Goal: Information Seeking & Learning: Check status

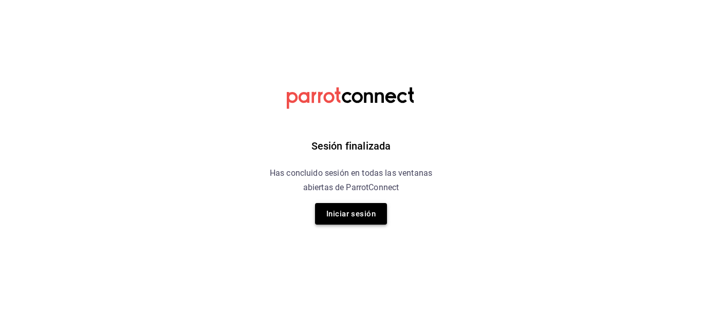
click at [334, 212] on button "Iniciar sesión" at bounding box center [351, 214] width 72 height 22
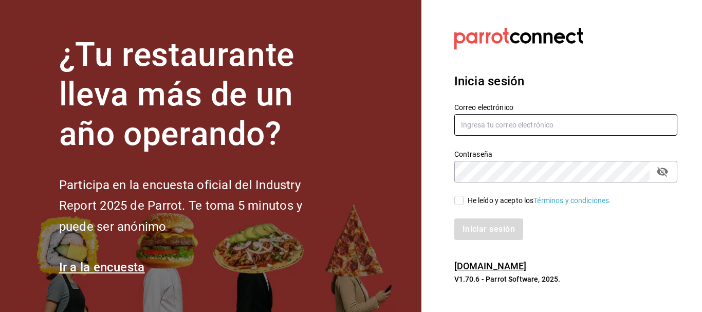
type input "[EMAIL_ADDRESS][DOMAIN_NAME]"
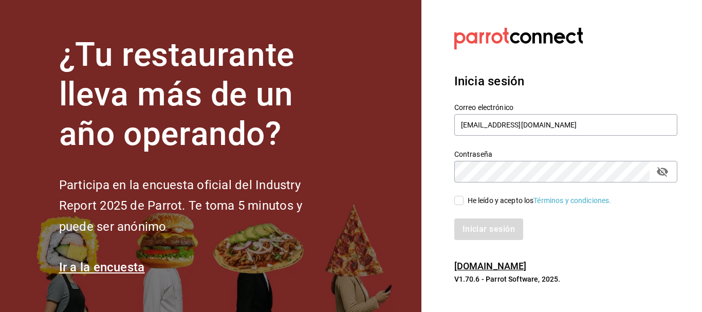
click at [461, 202] on input "He leído y acepto los Términos y condiciones." at bounding box center [458, 200] width 9 height 9
checkbox input "true"
click at [474, 223] on button "Iniciar sesión" at bounding box center [489, 229] width 70 height 22
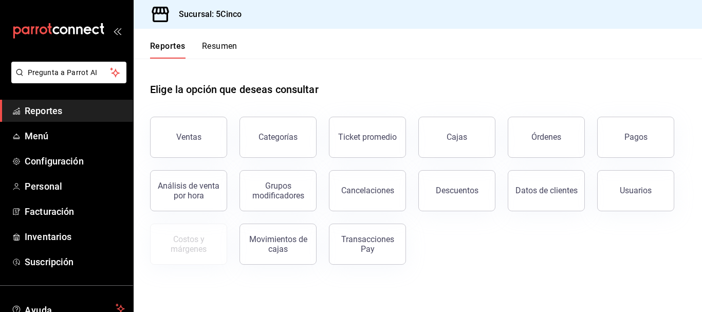
click at [228, 49] on button "Resumen" at bounding box center [219, 49] width 35 height 17
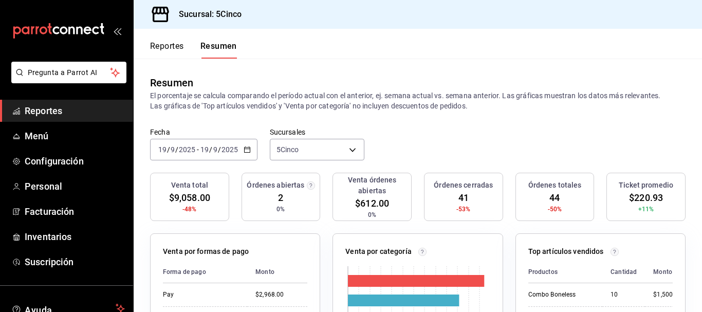
click at [170, 47] on button "Reportes" at bounding box center [167, 49] width 34 height 17
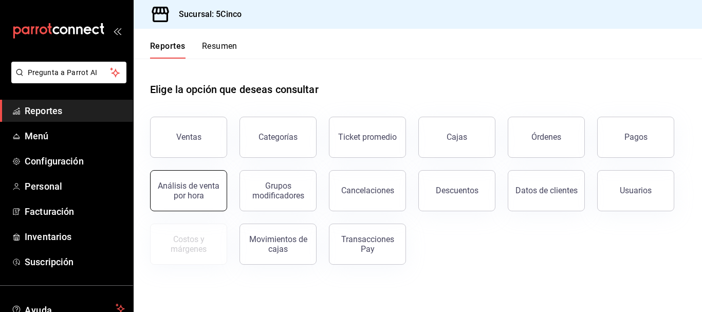
click at [197, 185] on div "Análisis de venta por hora" at bounding box center [189, 191] width 64 height 20
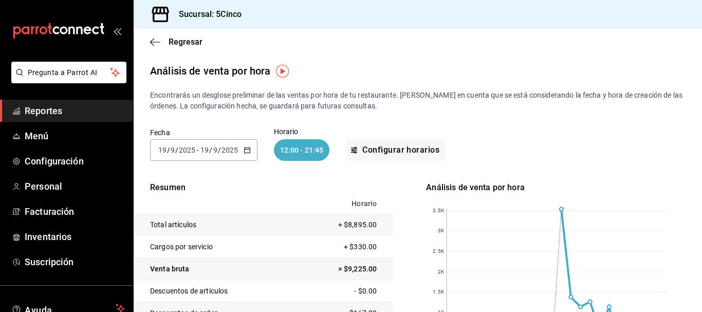
click at [250, 148] on div "2025-09-19 19 / 9 / 2025 - 2025-09-19 19 / 9 / 2025" at bounding box center [203, 150] width 107 height 22
click at [276, 176] on div "Fecha 2025-09-19 19 / 9 / 2025 - 2025-09-19 19 / 9 / 2025 Horario 12:00 - 21:45…" at bounding box center [418, 145] width 536 height 66
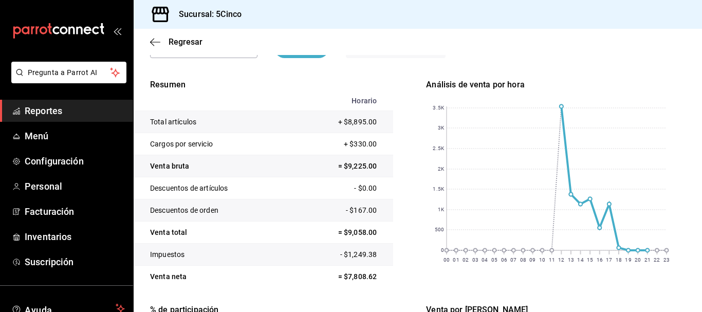
scroll to position [51, 0]
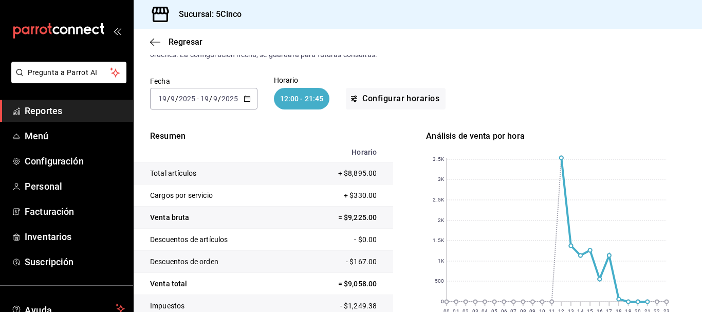
click at [249, 100] on \(Stroke\) "button" at bounding box center [247, 99] width 6 height 6
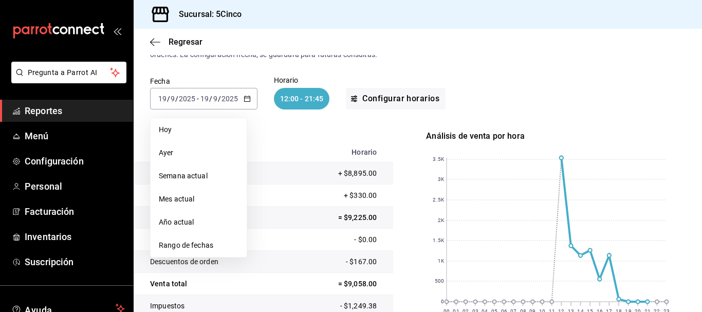
click at [266, 75] on div "Fecha 2025-09-19 19 / 9 / 2025 - 2025-09-19 19 / 9 / 2025 Hoy Ayer Semana actua…" at bounding box center [418, 93] width 536 height 66
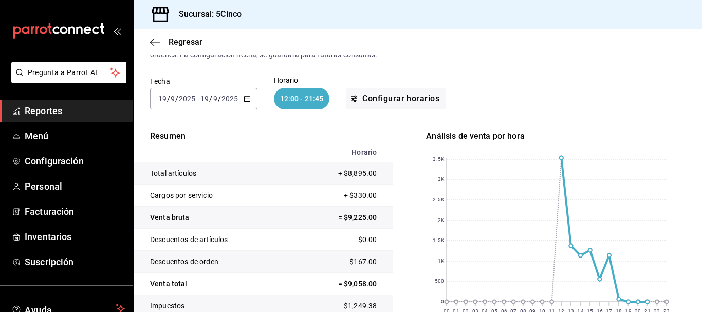
click at [245, 101] on \(Stroke\) "button" at bounding box center [247, 99] width 6 height 6
click at [265, 75] on div "Fecha 2025-09-19 19 / 9 / 2025 - 2025-09-19 19 / 9 / 2025 Horario 12:00 - 21:45…" at bounding box center [418, 93] width 536 height 66
click at [250, 99] on div "2025-09-19 19 / 9 / 2025 - 2025-09-19 19 / 9 / 2025" at bounding box center [203, 99] width 107 height 22
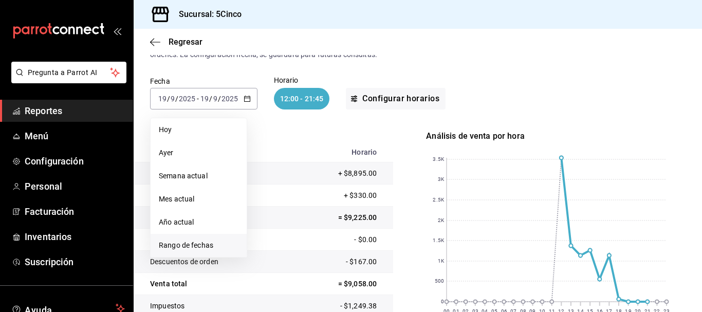
click at [189, 246] on span "Rango de fechas" at bounding box center [199, 245] width 80 height 11
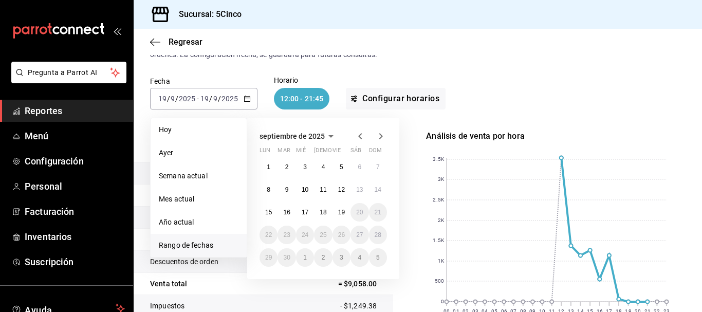
click at [325, 135] on icon "button" at bounding box center [331, 136] width 12 height 12
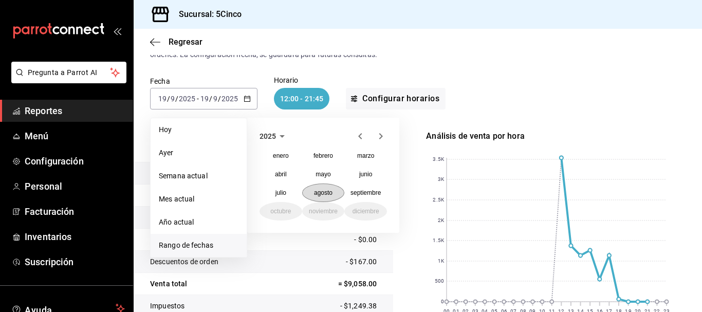
click at [315, 188] on button "agosto" at bounding box center [323, 193] width 43 height 19
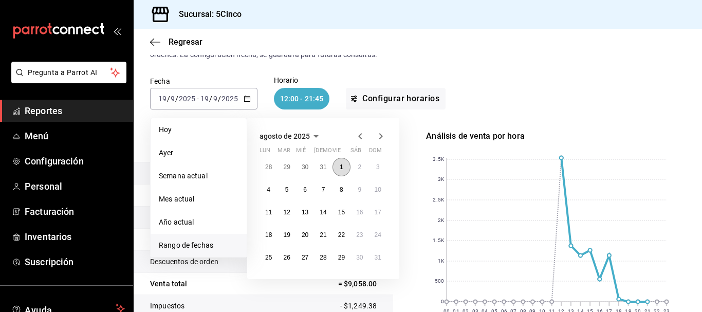
click at [346, 167] on button "1" at bounding box center [342, 167] width 18 height 19
click at [379, 259] on abbr "31" at bounding box center [378, 257] width 7 height 7
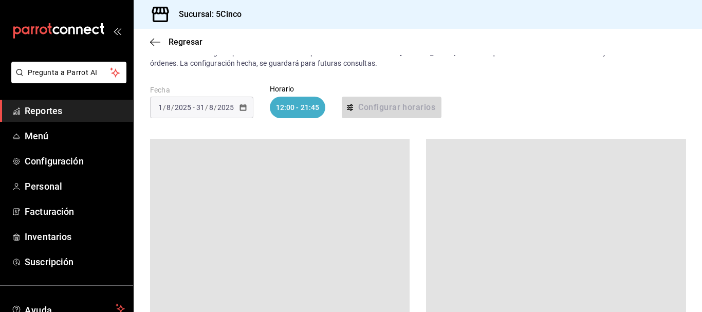
scroll to position [22, 0]
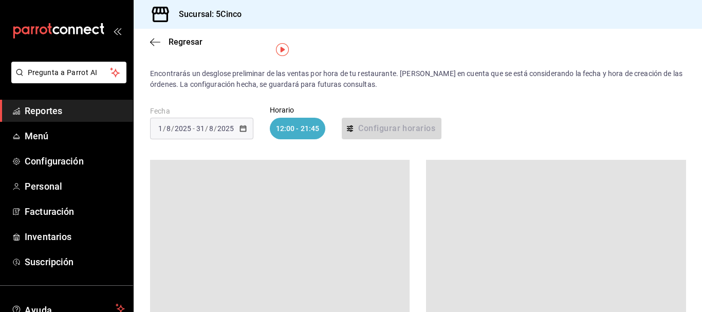
click at [276, 143] on div "Fecha 2025-08-01 1 / 8 / 2025 - 2025-08-31 31 / 8 / 2025 Horario 12:00 - 21:45 …" at bounding box center [418, 123] width 536 height 66
click at [239, 132] on div "2025-08-01 1 / 8 / 2025 - 2025-08-31 31 / 8 / 2025" at bounding box center [201, 129] width 103 height 22
click at [254, 129] on div "Fecha 2025-08-01 1 / 8 / 2025 - 2025-08-31 31 / 8 / 2025 Horario 12:00 - 21:45 …" at bounding box center [418, 123] width 536 height 66
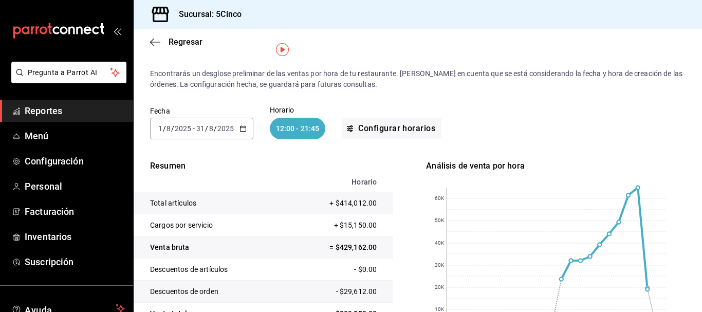
click at [229, 125] on input "2025" at bounding box center [225, 128] width 17 height 8
click at [256, 86] on p "Encontrarás un desglose preliminar de las ventas por hora de tu restaurante. To…" at bounding box center [418, 79] width 536 height 22
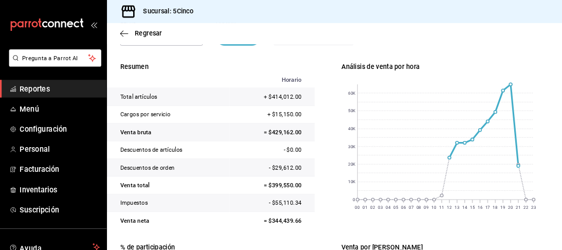
scroll to position [79, 0]
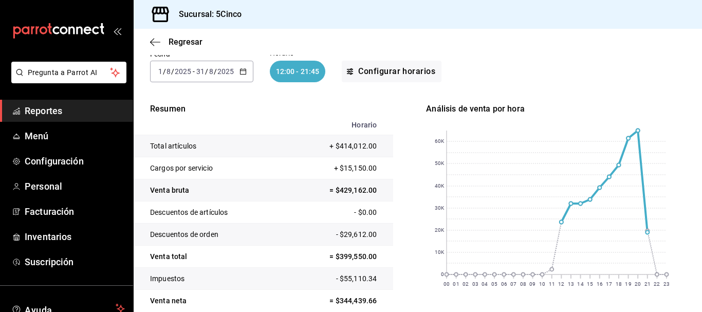
click at [650, 118] on rect at bounding box center [554, 205] width 256 height 180
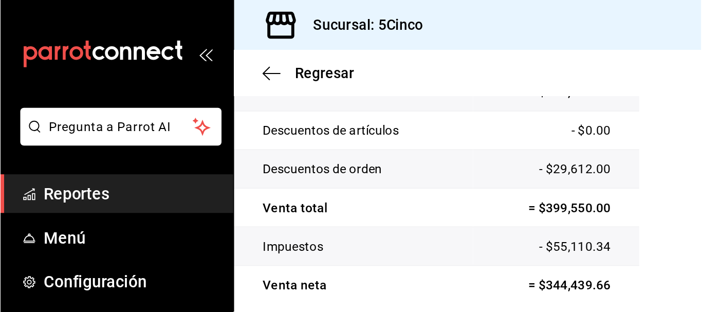
scroll to position [342, 0]
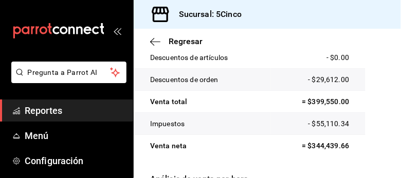
click at [353, 135] on td "= $344,439.66" at bounding box center [317, 146] width 95 height 22
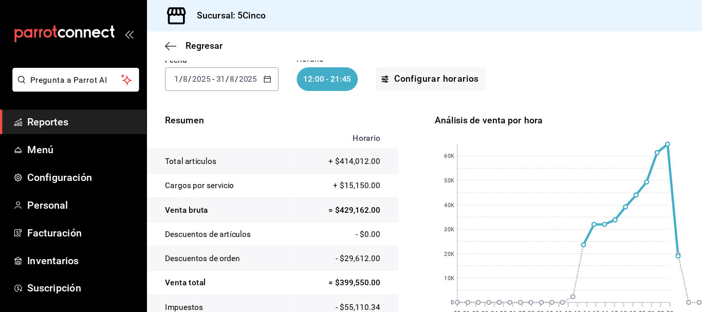
scroll to position [79, 0]
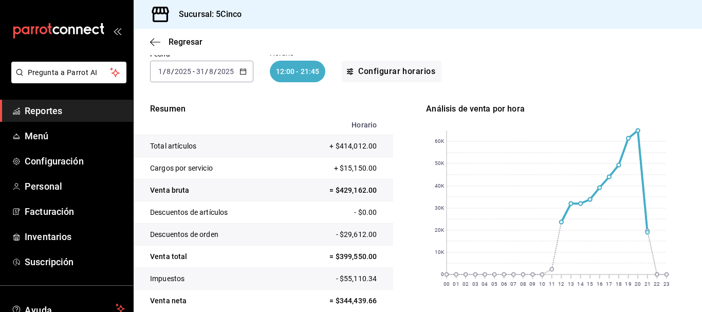
click at [242, 70] on icon "button" at bounding box center [243, 71] width 7 height 7
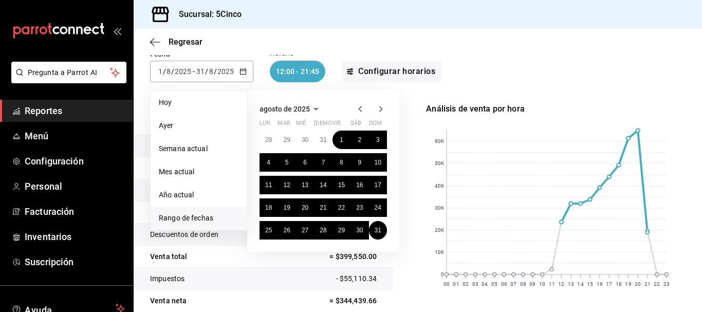
click at [302, 105] on span "agosto de 2025" at bounding box center [285, 109] width 50 height 8
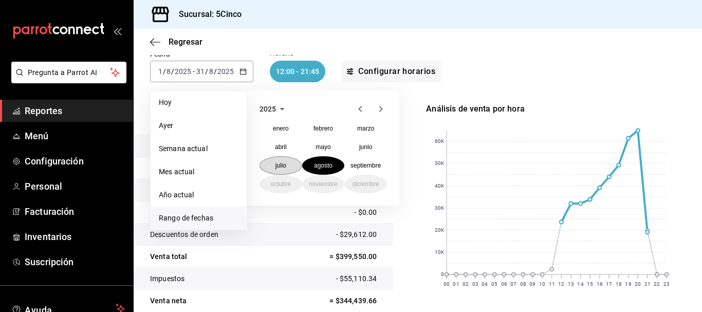
click at [278, 161] on button "julio" at bounding box center [281, 165] width 43 height 19
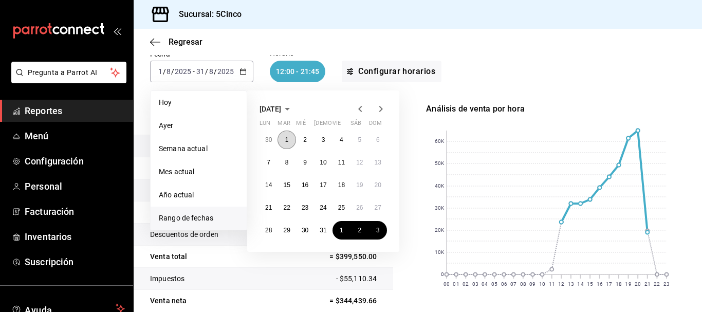
click at [288, 139] on abbr "1" at bounding box center [287, 139] width 4 height 7
click at [328, 231] on button "31" at bounding box center [323, 230] width 18 height 19
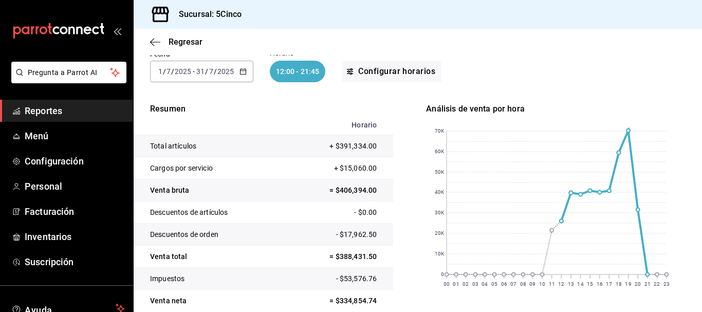
click at [242, 67] on div "2025-07-01 1 / 7 / 2025 - 2025-07-31 31 / 7 / 2025" at bounding box center [201, 72] width 103 height 22
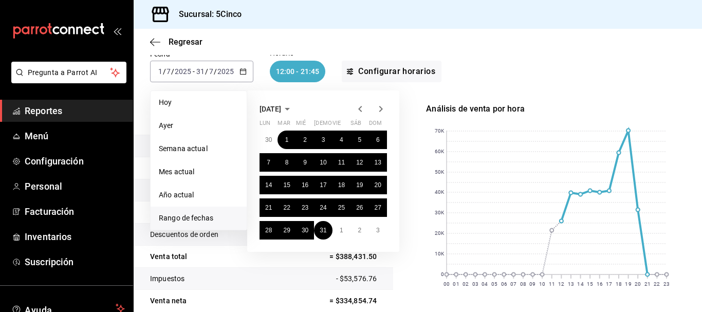
click at [281, 111] on span "julio de 2025" at bounding box center [271, 109] width 22 height 8
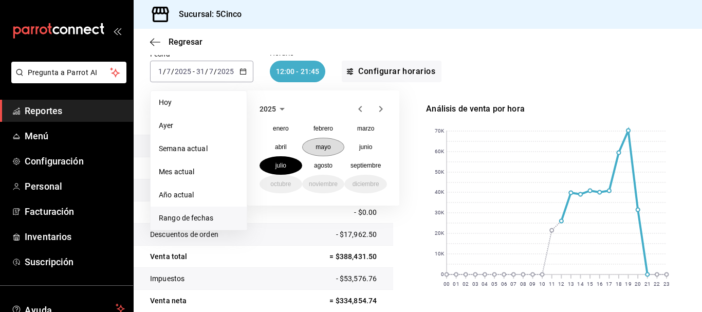
click at [334, 147] on button "mayo" at bounding box center [323, 147] width 43 height 19
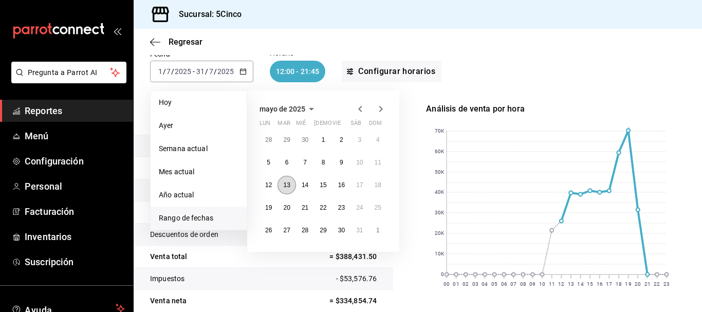
click at [291, 184] on button "13" at bounding box center [287, 185] width 18 height 19
click at [375, 183] on abbr "18" at bounding box center [378, 184] width 7 height 7
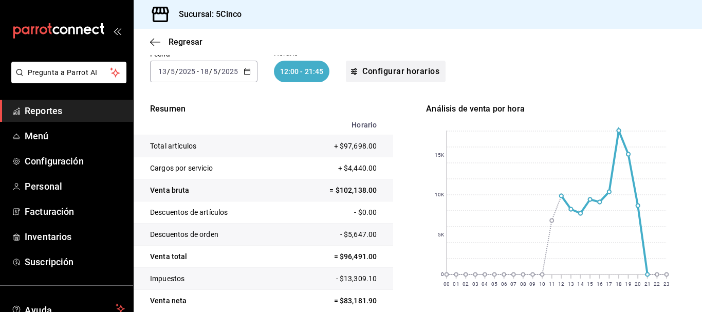
click at [408, 69] on button "Configurar horarios" at bounding box center [396, 72] width 100 height 22
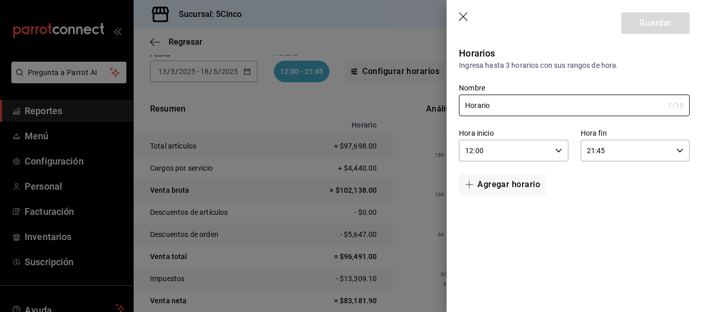
click at [616, 154] on input "21:45" at bounding box center [626, 150] width 91 height 21
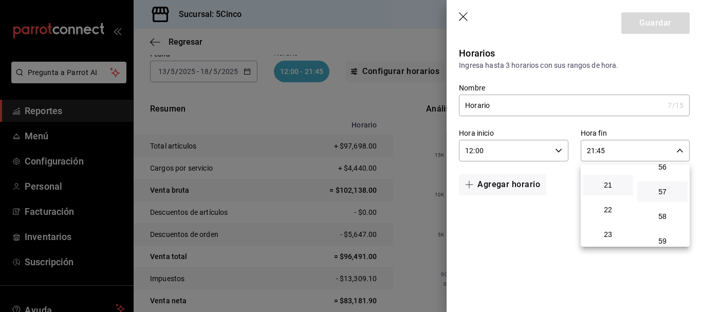
scroll to position [1398, 0]
click at [618, 207] on span "22" at bounding box center [608, 210] width 38 height 8
click at [661, 169] on span "00" at bounding box center [663, 166] width 38 height 8
type input "22:00"
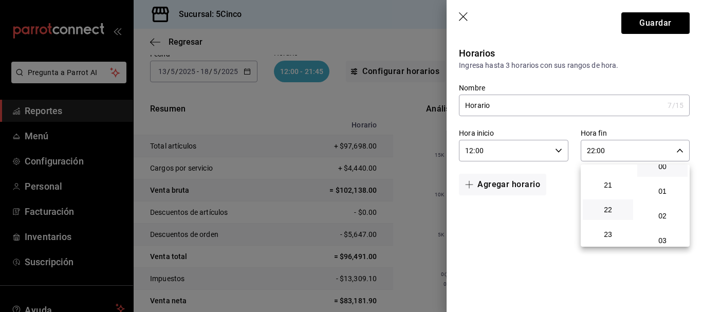
click at [532, 214] on div at bounding box center [351, 156] width 702 height 312
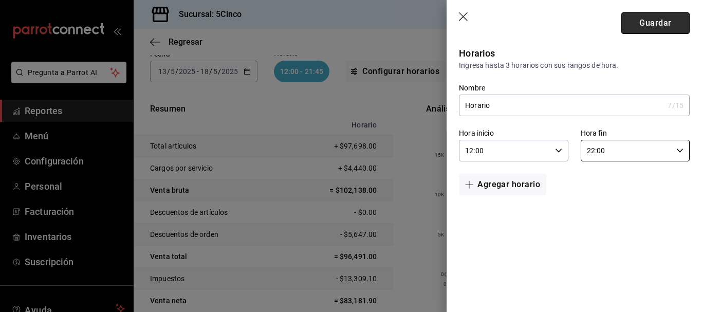
click at [651, 27] on button "Guardar" at bounding box center [655, 23] width 68 height 22
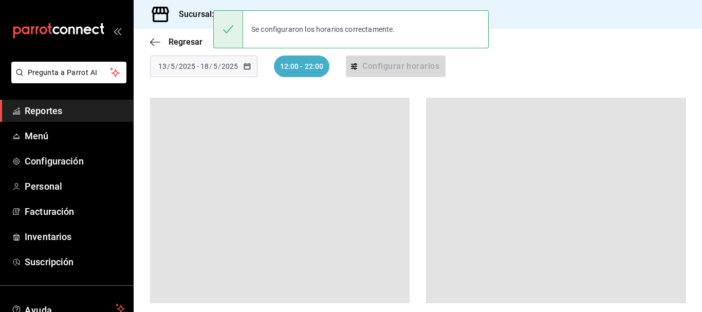
scroll to position [79, 0]
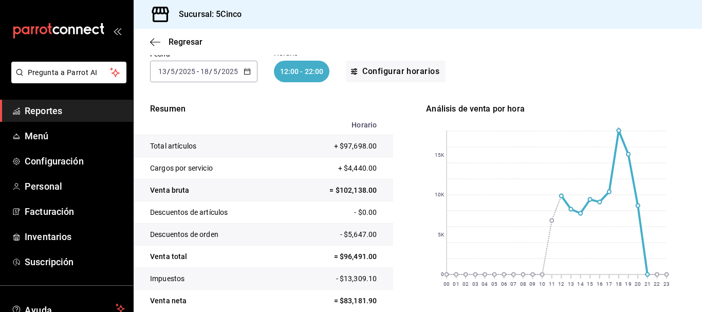
click at [248, 72] on icon "button" at bounding box center [247, 71] width 7 height 7
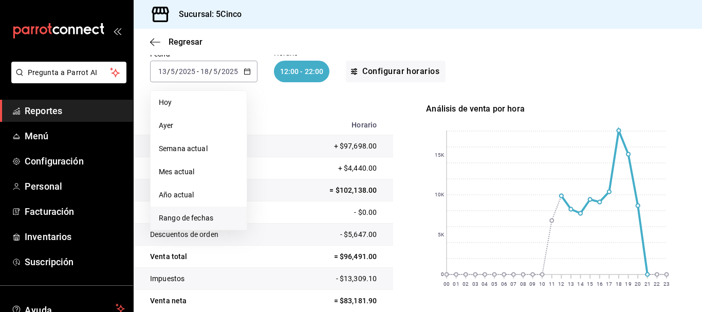
click at [196, 216] on span "Rango de fechas" at bounding box center [199, 218] width 80 height 11
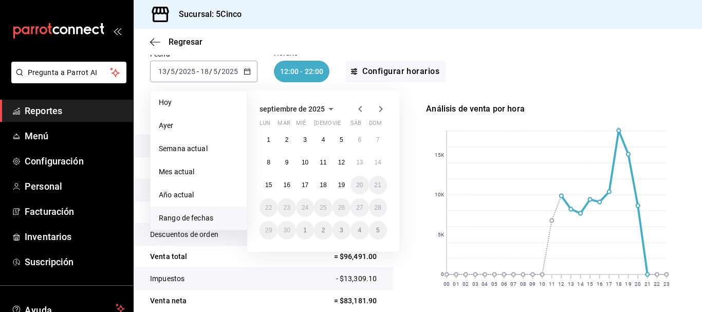
click at [330, 111] on icon "button" at bounding box center [331, 109] width 12 height 12
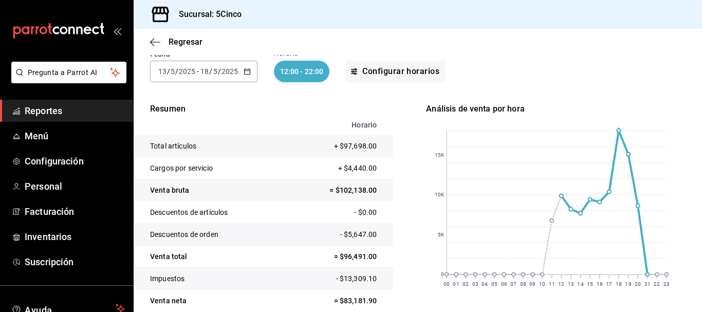
type input "0"
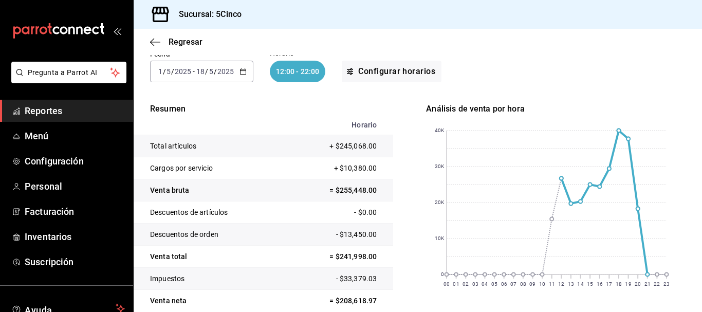
click at [169, 69] on input "5" at bounding box center [168, 71] width 5 height 8
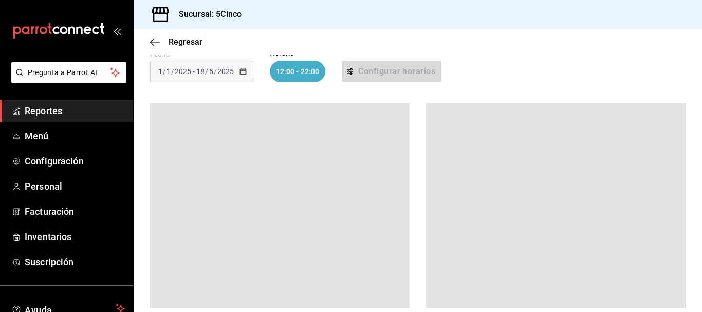
click at [209, 89] on div "Fecha 2025-01-01 1 / 1 / 2025 - 2025-05-18 18 / 5 / 2025 Horario 12:00 - 22:00 …" at bounding box center [418, 66] width 536 height 66
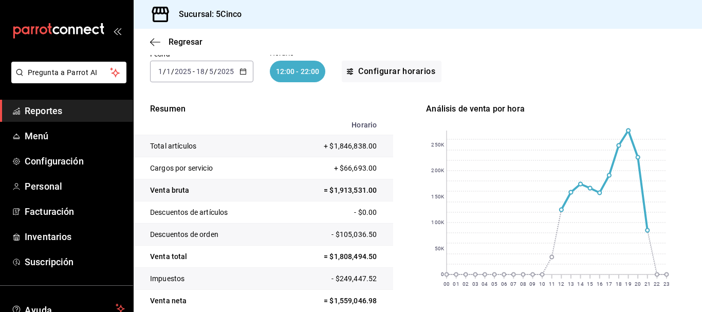
click at [199, 70] on input "18" at bounding box center [200, 71] width 9 height 8
click at [202, 70] on input "18" at bounding box center [200, 71] width 9 height 8
click at [246, 101] on div "Encontrarás un desglose preliminar de las ventas por hora de tu restaurante. To…" at bounding box center [418, 273] width 536 height 524
click at [209, 72] on input "5" at bounding box center [211, 71] width 5 height 8
click at [210, 70] on input "5" at bounding box center [211, 71] width 5 height 8
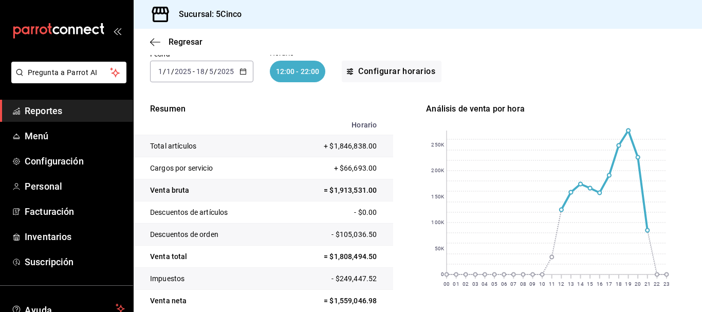
click at [211, 69] on input "5" at bounding box center [211, 71] width 5 height 8
click at [212, 72] on input "5" at bounding box center [211, 71] width 5 height 8
click at [243, 70] on icon "button" at bounding box center [243, 71] width 7 height 7
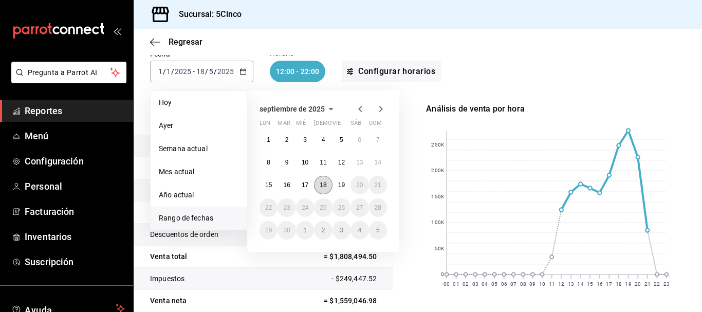
click at [328, 184] on button "18" at bounding box center [323, 185] width 18 height 19
click at [323, 185] on abbr "18" at bounding box center [323, 184] width 7 height 7
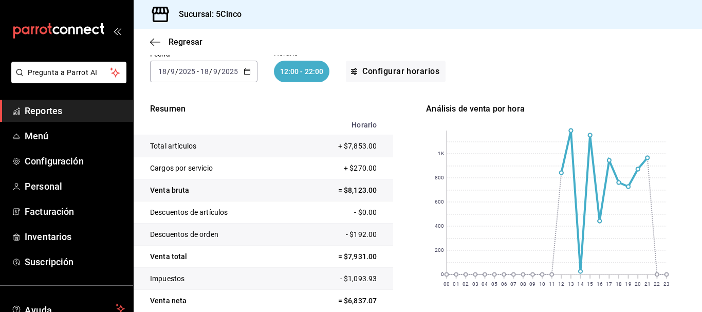
click at [249, 71] on icon "button" at bounding box center [247, 71] width 7 height 7
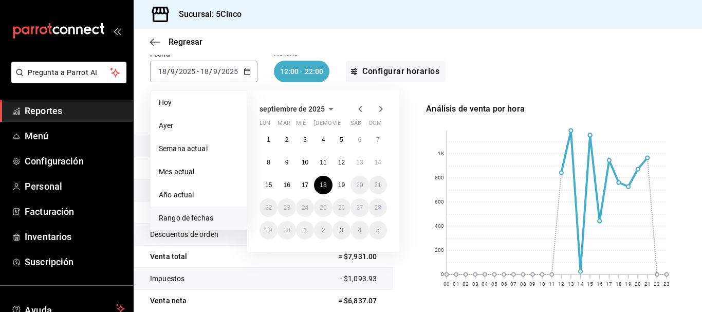
click at [318, 112] on span "septiembre de 2025" at bounding box center [292, 109] width 65 height 8
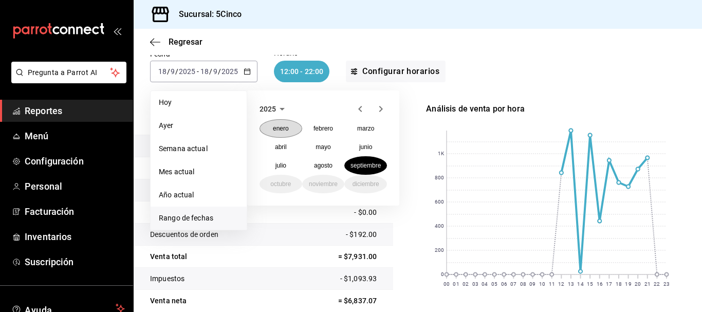
click at [288, 127] on button "enero" at bounding box center [281, 128] width 43 height 19
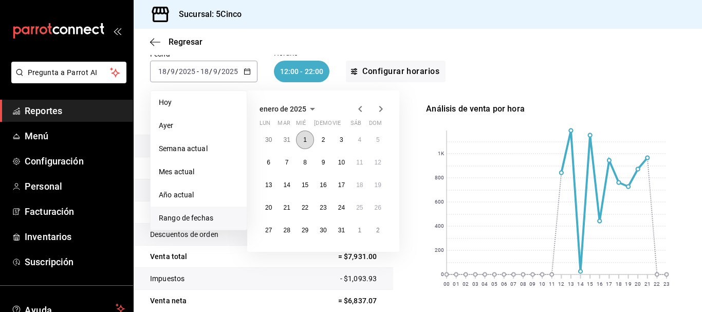
click at [303, 140] on abbr "1" at bounding box center [305, 139] width 4 height 7
click at [310, 106] on icon "button" at bounding box center [312, 109] width 12 height 12
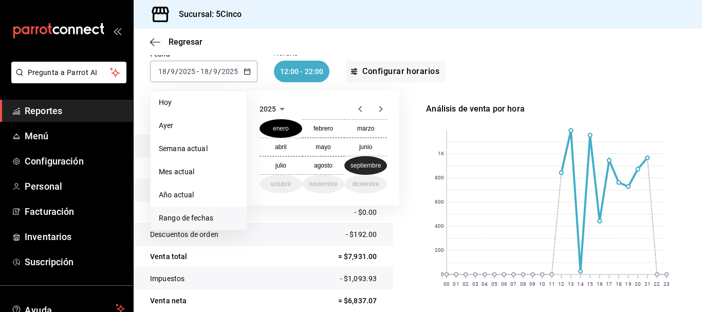
click at [363, 166] on abbr "septiembre" at bounding box center [366, 165] width 30 height 7
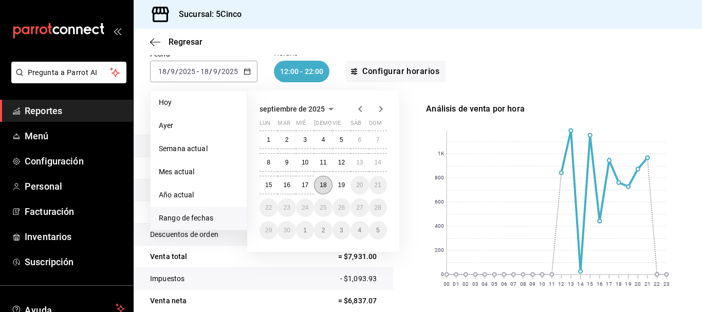
click at [326, 182] on abbr "18" at bounding box center [323, 184] width 7 height 7
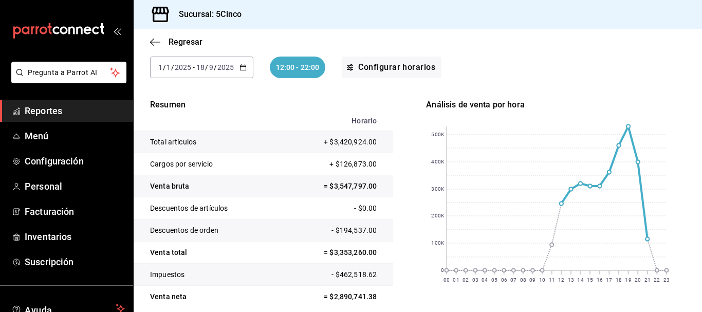
scroll to position [79, 0]
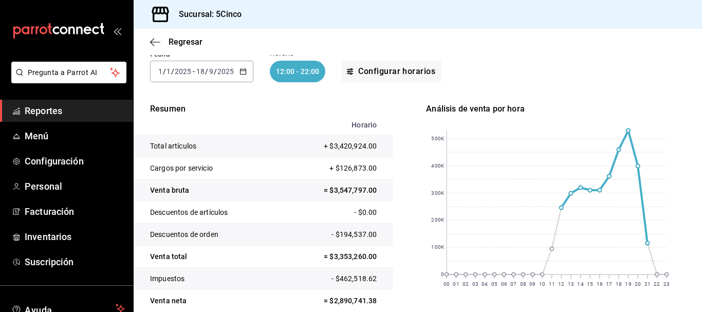
click at [240, 70] on \(Stroke\) "button" at bounding box center [243, 72] width 6 height 6
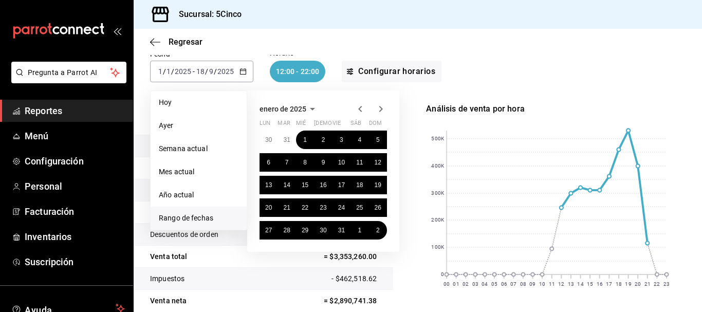
click at [331, 85] on div "enero de 2025 lun mar mié jue vie sáb dom 30 31 1 2 3 4 5 6 7 8 9 10 11 12 13 1…" at bounding box center [337, 167] width 180 height 170
click at [411, 102] on div "enero de 2025 lun mar mié jue vie sáb dom 30 31 1 2 3 4 5 6 7 8 9 10 11 12 13 1…" at bounding box center [337, 167] width 180 height 170
click at [407, 137] on div "enero de 2025 lun mar mié jue vie sáb dom 30 31 1 2 3 4 5 6 7 8 9 10 11 12 13 1…" at bounding box center [337, 167] width 180 height 170
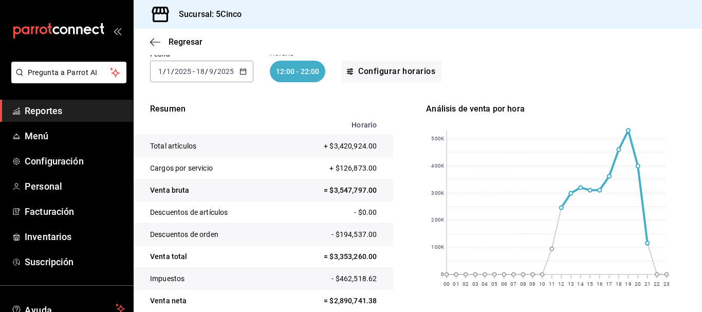
click at [142, 84] on div "Encontrarás un desglose preliminar de las ventas por hora de tu restaurante. To…" at bounding box center [418, 281] width 569 height 541
click at [241, 71] on icon "button" at bounding box center [243, 71] width 7 height 7
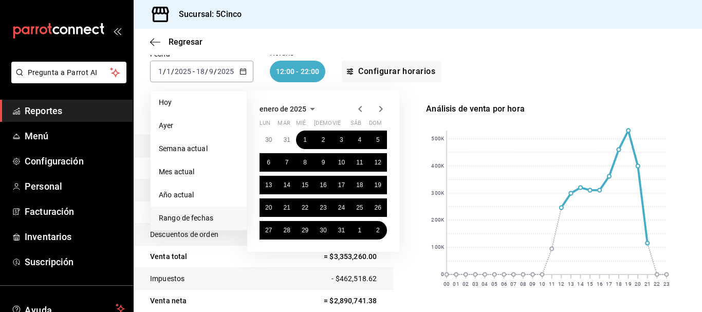
click at [199, 219] on span "Rango de fechas" at bounding box center [199, 218] width 80 height 11
click at [294, 111] on span "enero de 2025" at bounding box center [283, 109] width 47 height 8
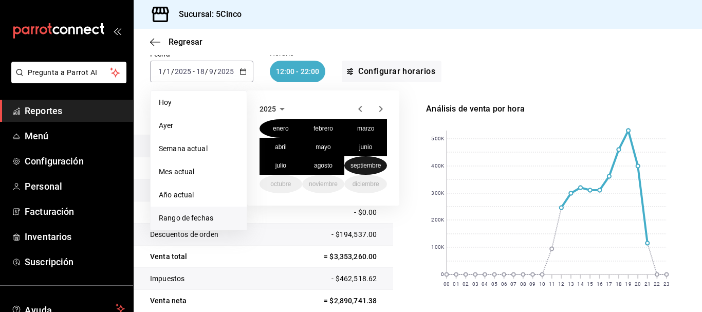
click at [362, 163] on abbr "septiembre" at bounding box center [366, 165] width 30 height 7
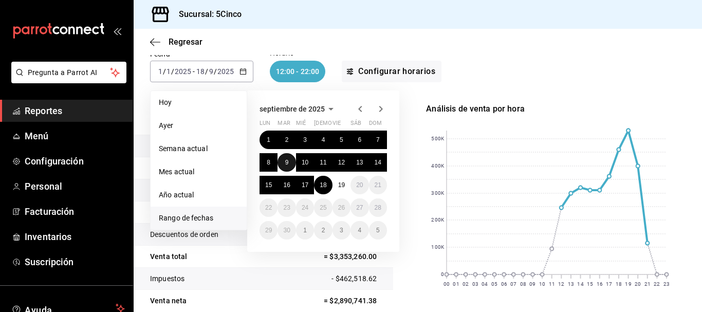
click at [287, 163] on abbr "9" at bounding box center [287, 162] width 4 height 7
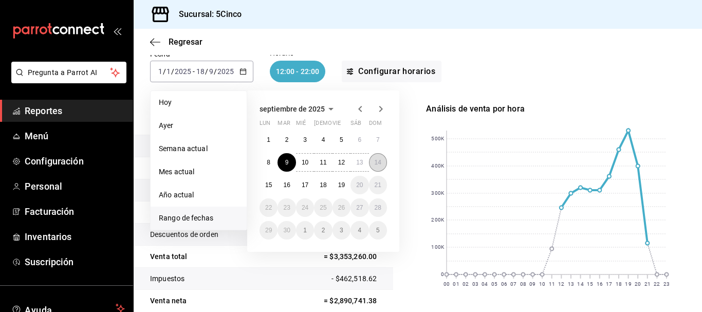
click at [376, 161] on abbr "14" at bounding box center [378, 162] width 7 height 7
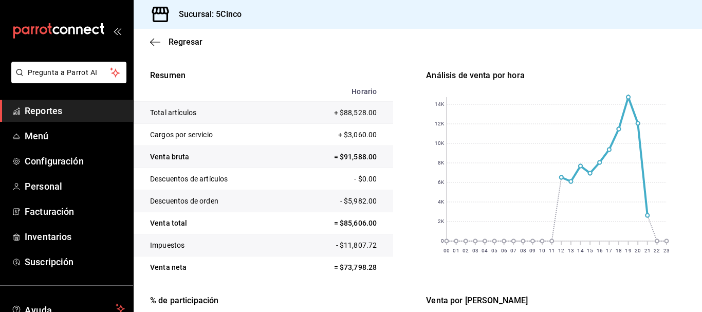
scroll to position [130, 0]
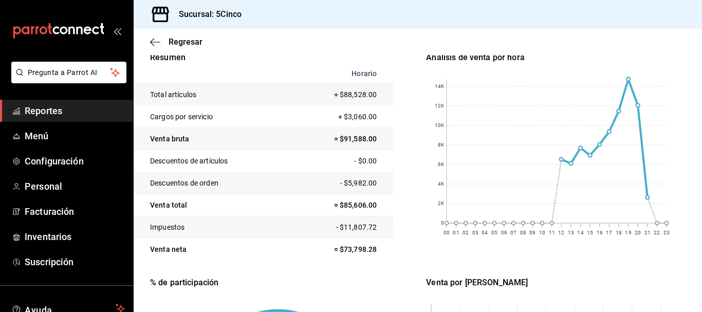
click at [70, 107] on span "Reportes" at bounding box center [75, 111] width 100 height 14
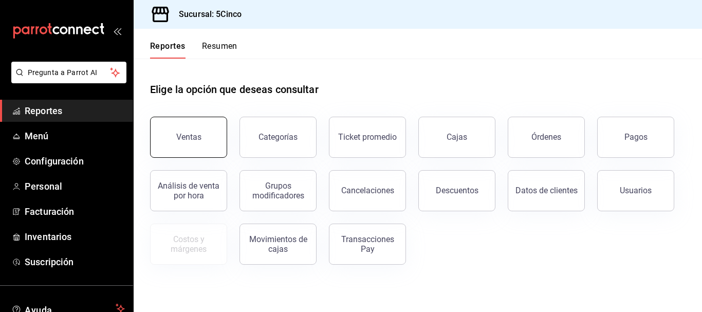
click at [218, 133] on button "Ventas" at bounding box center [188, 137] width 77 height 41
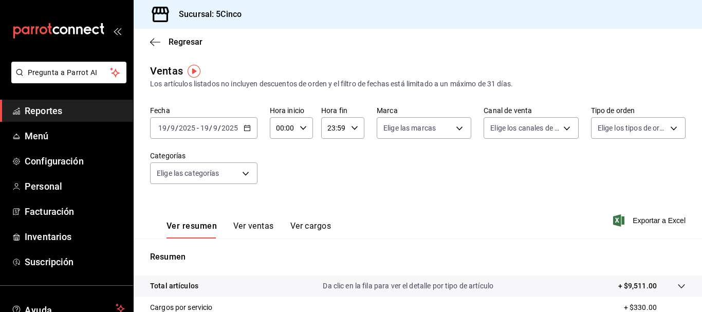
click at [283, 131] on input "00:00" at bounding box center [283, 128] width 26 height 21
click at [284, 195] on button "12" at bounding box center [279, 193] width 17 height 21
type input "12:00"
click at [336, 125] on div at bounding box center [351, 156] width 702 height 312
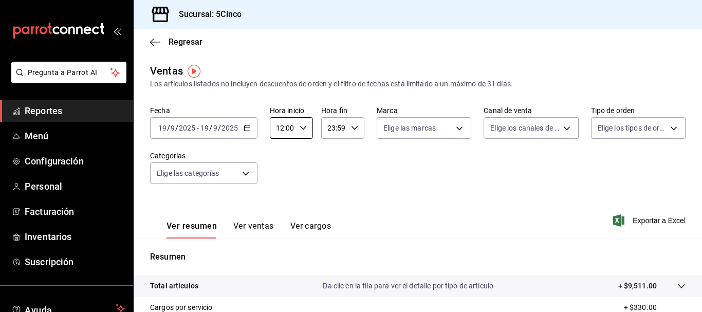
click at [349, 121] on div "23:59 Hora fin" at bounding box center [342, 128] width 43 height 22
click at [333, 170] on span "13" at bounding box center [330, 166] width 5 height 8
click at [353, 153] on span "00" at bounding box center [351, 154] width 5 height 8
type input "13:00"
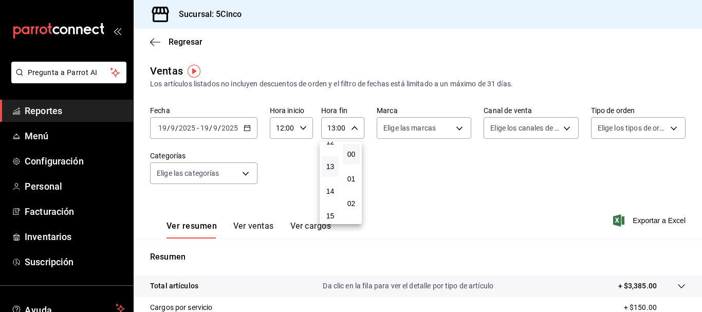
click at [396, 173] on div at bounding box center [351, 156] width 702 height 312
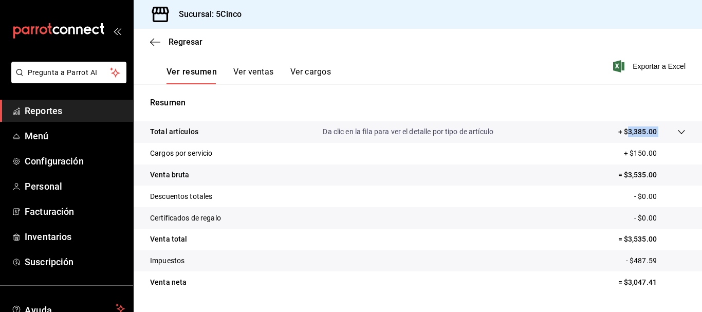
drag, startPoint x: 621, startPoint y: 132, endPoint x: 660, endPoint y: 139, distance: 39.7
click at [660, 139] on tr "Total artículos Da clic en la fila para ver el detalle por tipo de artículo + $…" at bounding box center [418, 132] width 569 height 22
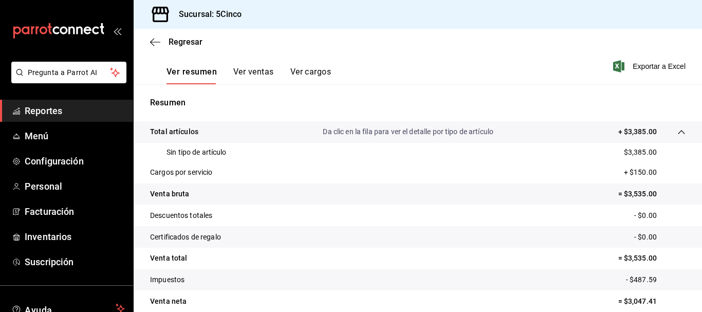
click at [543, 138] on tr "Total artículos Da clic en la fila para ver el detalle por tipo de artículo + $…" at bounding box center [418, 132] width 569 height 22
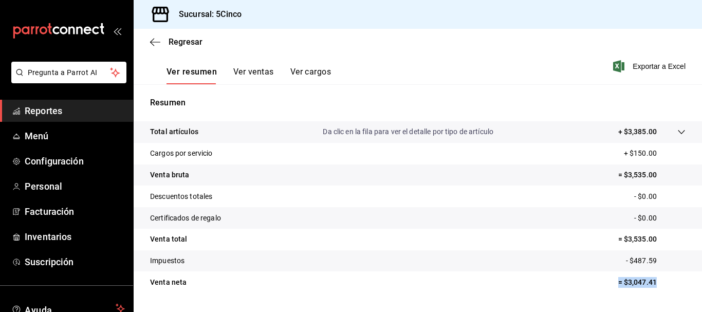
drag, startPoint x: 596, startPoint y: 278, endPoint x: 660, endPoint y: 279, distance: 63.2
click at [660, 279] on tr "Venta neta = $3,047.41" at bounding box center [418, 282] width 569 height 22
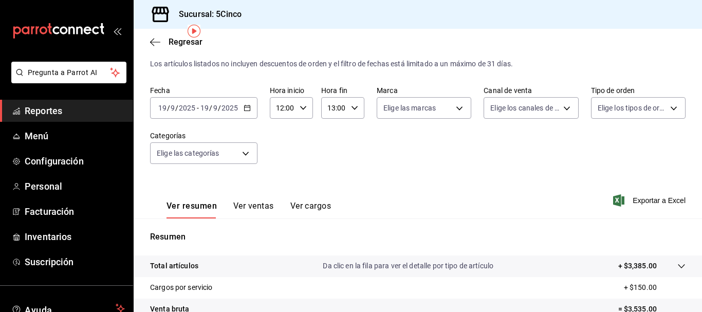
scroll to position [0, 0]
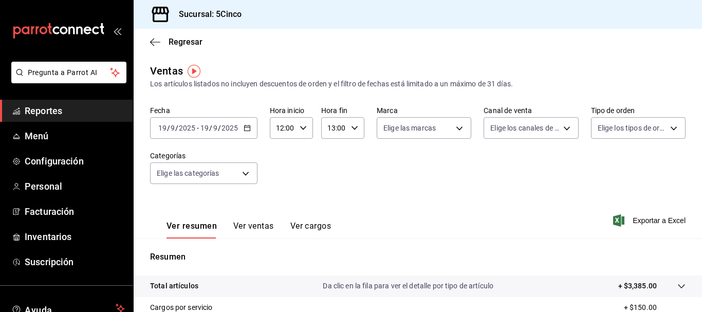
click at [500, 205] on div "Ver resumen Ver ventas Ver cargos Exportar a Excel" at bounding box center [418, 217] width 569 height 42
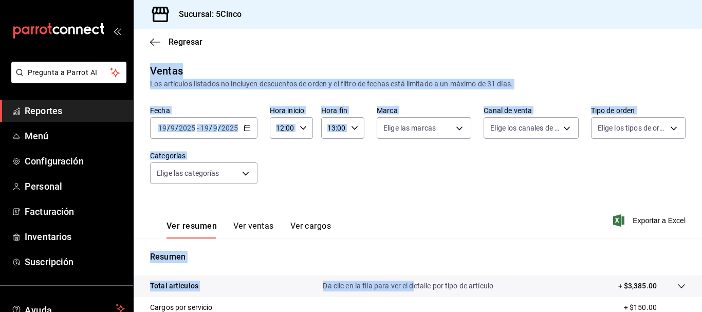
scroll to position [180, 0]
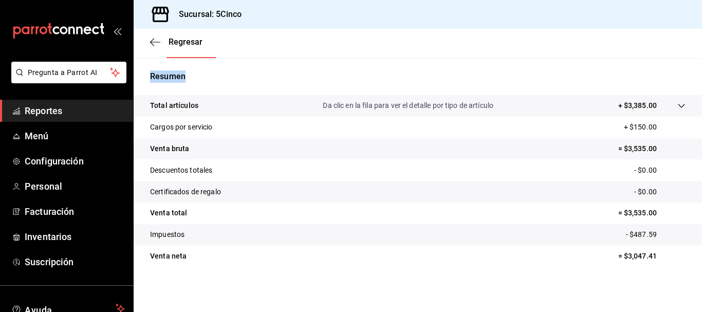
drag, startPoint x: 136, startPoint y: 37, endPoint x: 446, endPoint y: 270, distance: 387.3
click at [475, 281] on main "Regresar Ventas Los artículos listados no incluyen descuentos de orden y el fil…" at bounding box center [418, 80] width 569 height 464
click at [441, 269] on div "Total artículos Da clic en la fila para ver el detalle por tipo de artículo + $…" at bounding box center [418, 187] width 569 height 184
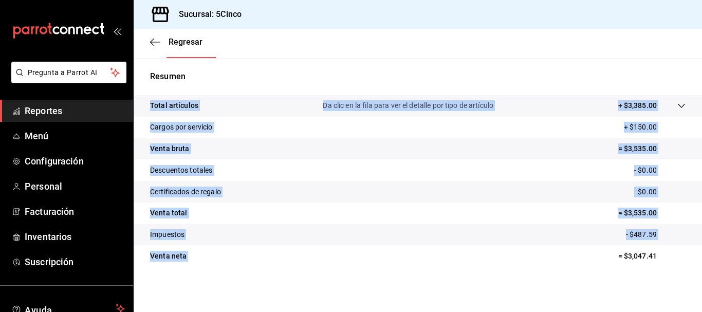
drag, startPoint x: 434, startPoint y: 259, endPoint x: 142, endPoint y: 88, distance: 338.2
click at [142, 88] on div "Resumen Total artículos Da clic en la fila para ver el detalle por tipo de artí…" at bounding box center [418, 174] width 569 height 209
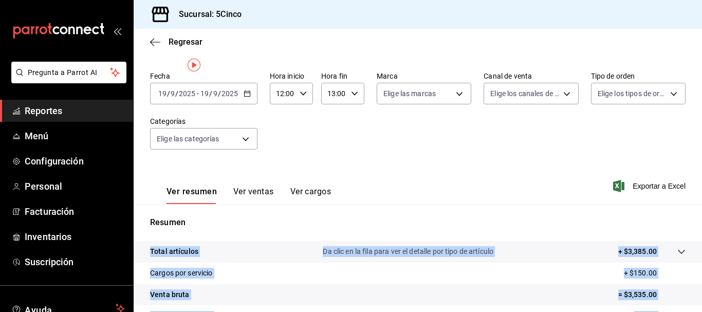
scroll to position [0, 0]
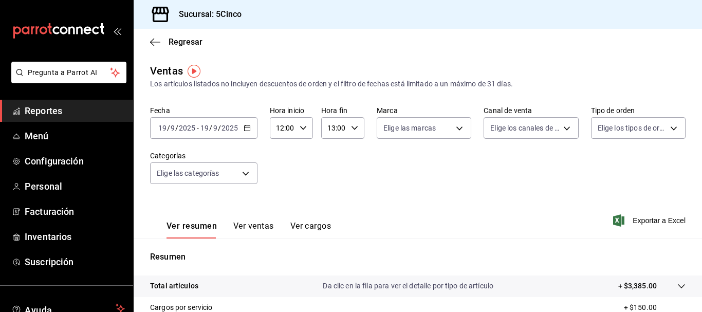
click at [142, 88] on div "Ventas Los artículos listados no incluyen descuentos de orden y el filtro de fe…" at bounding box center [418, 269] width 569 height 413
click at [158, 44] on icon "button" at bounding box center [155, 42] width 10 height 9
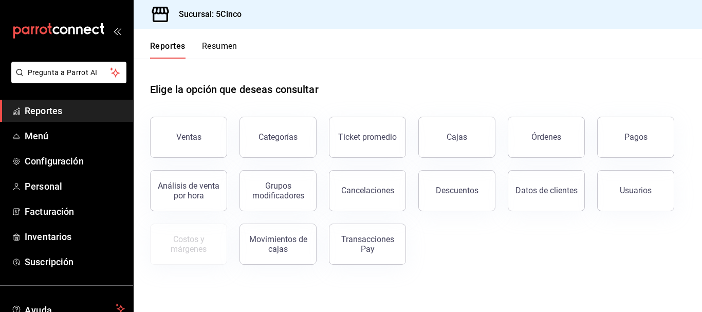
click at [208, 45] on button "Resumen" at bounding box center [219, 49] width 35 height 17
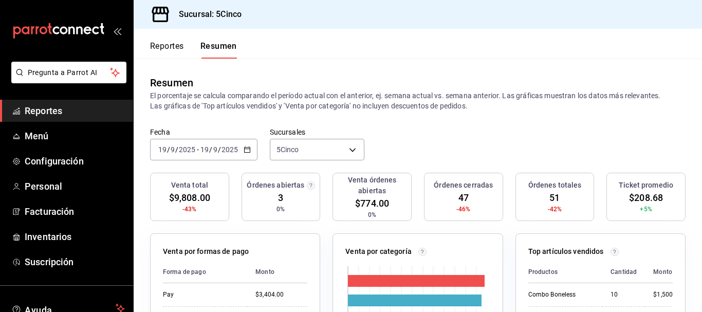
click at [168, 45] on button "Reportes" at bounding box center [167, 49] width 34 height 17
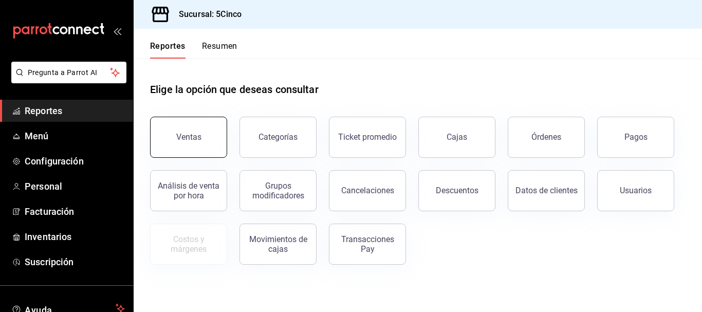
click at [199, 129] on button "Ventas" at bounding box center [188, 137] width 77 height 41
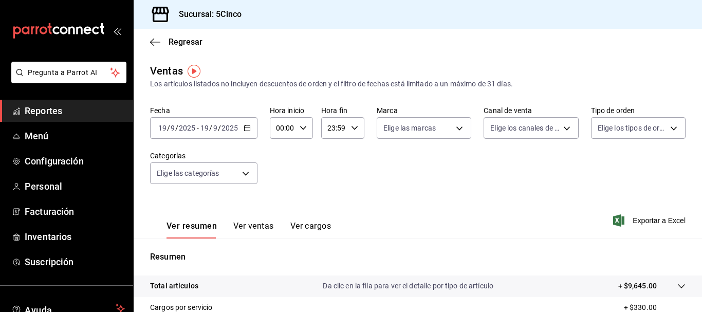
click at [149, 43] on div "Regresar" at bounding box center [418, 42] width 569 height 26
click at [152, 42] on icon "button" at bounding box center [155, 42] width 10 height 1
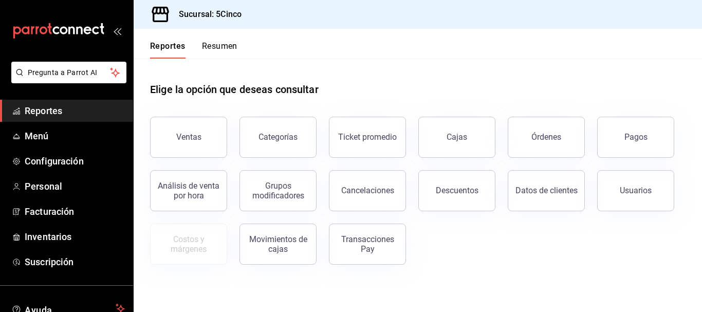
click at [548, 135] on div "Órdenes" at bounding box center [547, 137] width 30 height 10
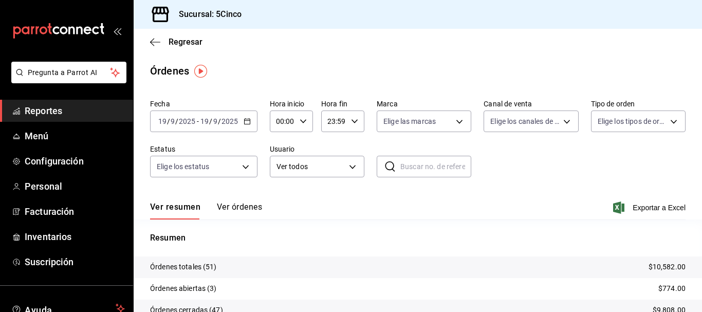
click at [249, 123] on \(Stroke\) "button" at bounding box center [247, 122] width 6 height 6
click at [348, 220] on div "Resumen Órdenes totales (51) $10,582.00 Órdenes abiertas (3) $774.00 Órdenes ce…" at bounding box center [418, 297] width 569 height 157
click at [284, 118] on input "00:00" at bounding box center [283, 121] width 26 height 21
click at [278, 182] on span "12" at bounding box center [280, 186] width 5 height 8
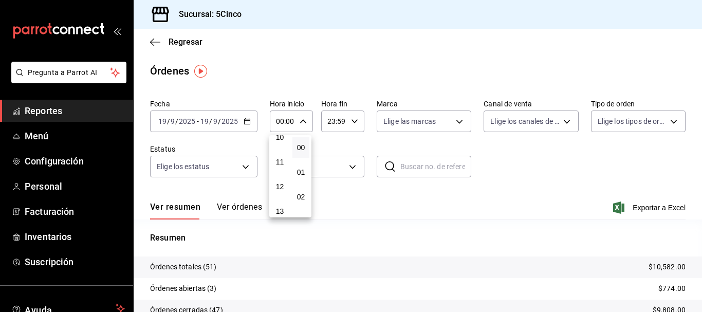
type input "12:00"
click at [328, 122] on div at bounding box center [351, 156] width 702 height 312
click at [343, 122] on input "23:59" at bounding box center [334, 121] width 26 height 21
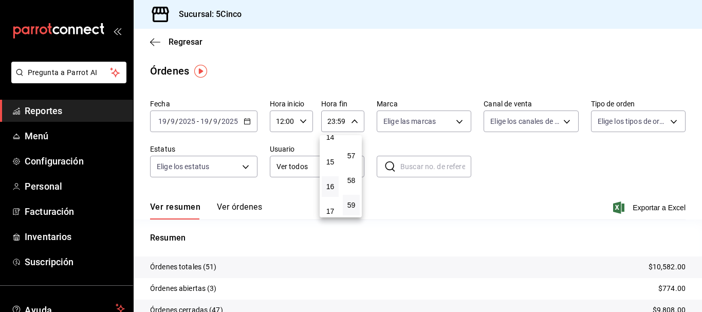
scroll to position [304, 0]
click at [333, 185] on span "14" at bounding box center [330, 189] width 5 height 8
click at [349, 148] on span "00" at bounding box center [351, 147] width 5 height 8
type input "14:00"
click at [374, 145] on div at bounding box center [351, 156] width 702 height 312
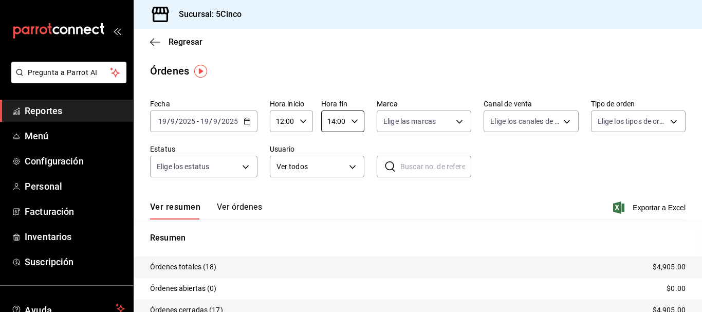
click at [360, 150] on label "Usuario" at bounding box center [317, 148] width 95 height 7
click at [233, 210] on button "Ver órdenes" at bounding box center [239, 210] width 45 height 17
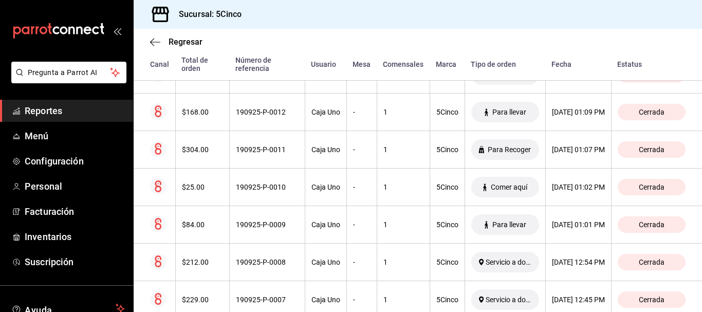
scroll to position [660, 0]
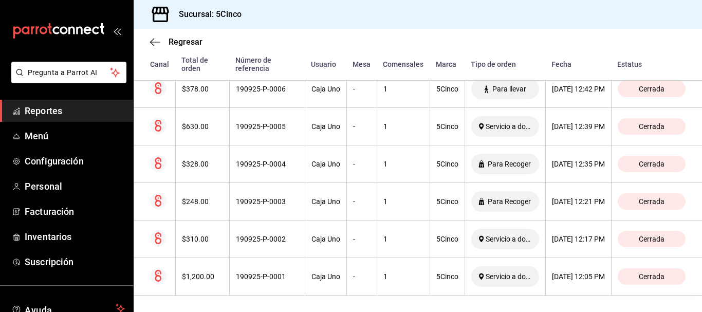
click at [147, 39] on div "Regresar" at bounding box center [418, 42] width 569 height 26
click at [154, 40] on icon "button" at bounding box center [155, 42] width 10 height 9
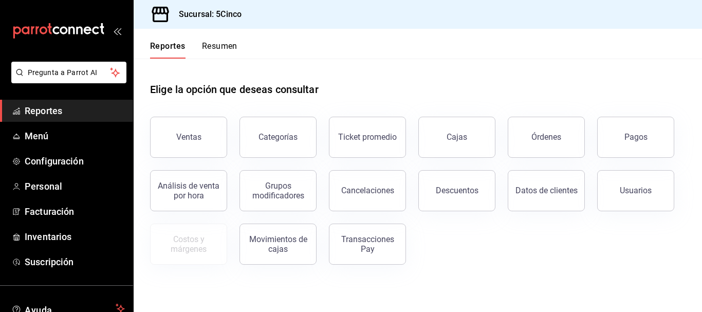
click at [219, 40] on div "Reportes Resumen" at bounding box center [186, 44] width 104 height 30
click at [225, 46] on button "Resumen" at bounding box center [219, 49] width 35 height 17
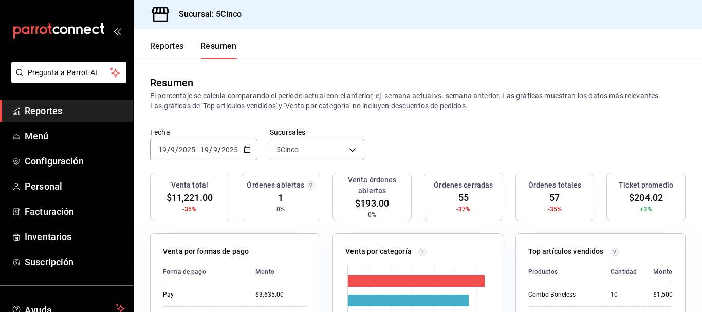
click at [157, 49] on button "Reportes" at bounding box center [167, 49] width 34 height 17
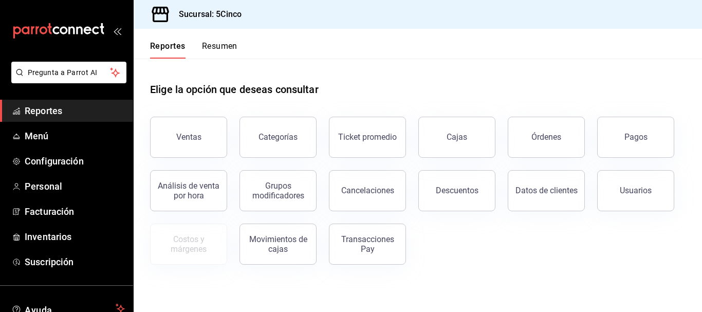
click at [223, 41] on div "Reportes Resumen" at bounding box center [186, 44] width 104 height 30
click at [223, 45] on button "Resumen" at bounding box center [219, 49] width 35 height 17
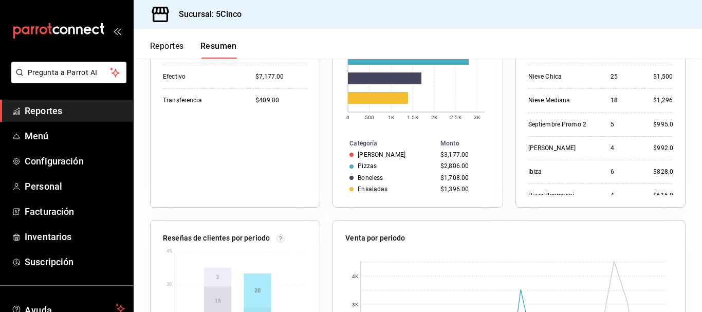
scroll to position [228, 0]
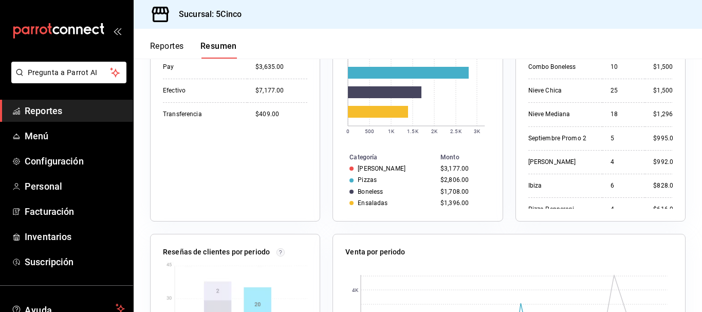
click at [168, 49] on button "Reportes" at bounding box center [167, 49] width 34 height 17
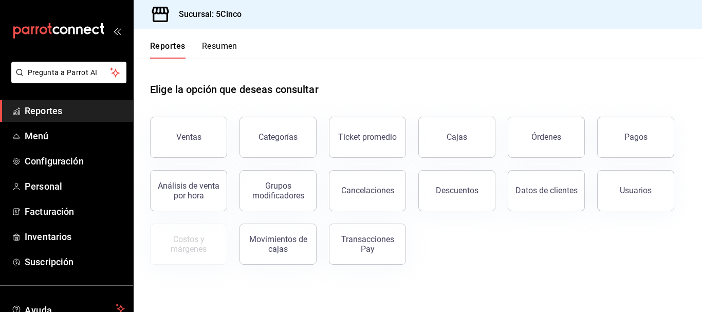
click at [231, 49] on button "Resumen" at bounding box center [219, 49] width 35 height 17
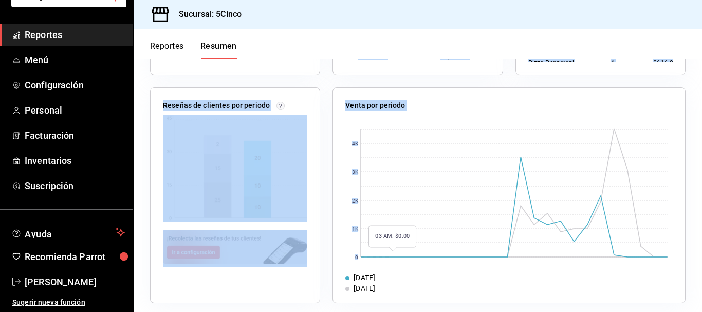
scroll to position [382, 0]
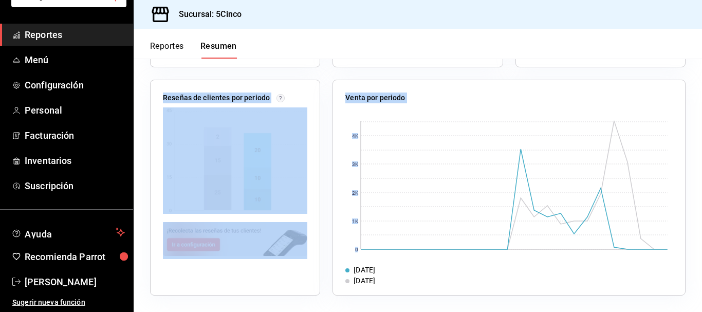
drag, startPoint x: 150, startPoint y: 81, endPoint x: 476, endPoint y: 295, distance: 389.8
click at [462, 284] on div "12/09/2025" at bounding box center [508, 281] width 327 height 11
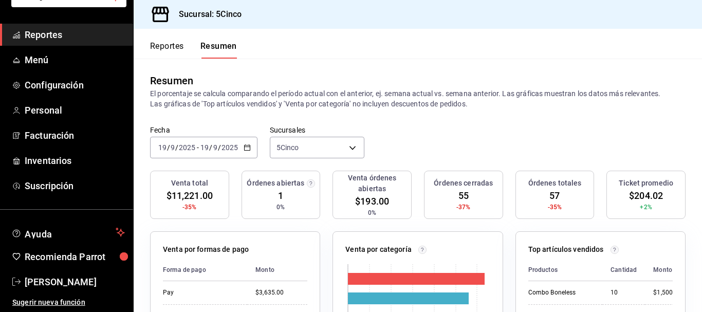
scroll to position [0, 0]
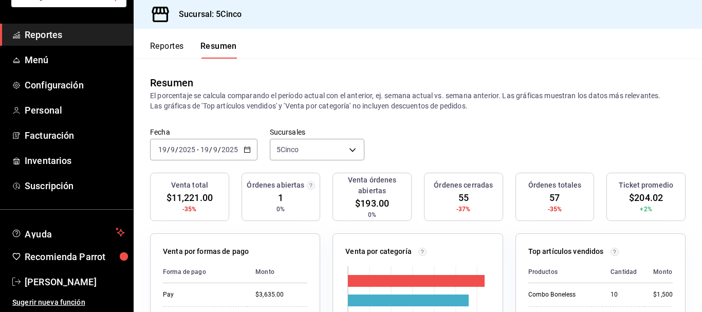
drag, startPoint x: 415, startPoint y: 282, endPoint x: 144, endPoint y: 74, distance: 342.0
click at [146, 91] on div "Resumen El porcentaje se calcula comparando el período actual con el anterior, …" at bounding box center [418, 93] width 569 height 69
